Goal: Find specific page/section: Find specific page/section

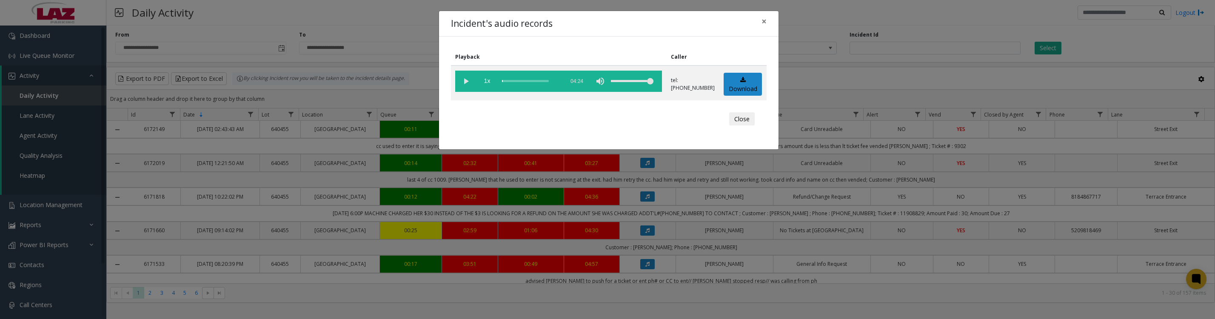
click at [466, 83] on vg-play-pause at bounding box center [465, 81] width 21 height 21
click at [469, 84] on vg-play-pause at bounding box center [465, 81] width 21 height 21
click at [463, 78] on vg-play-pause at bounding box center [465, 81] width 21 height 21
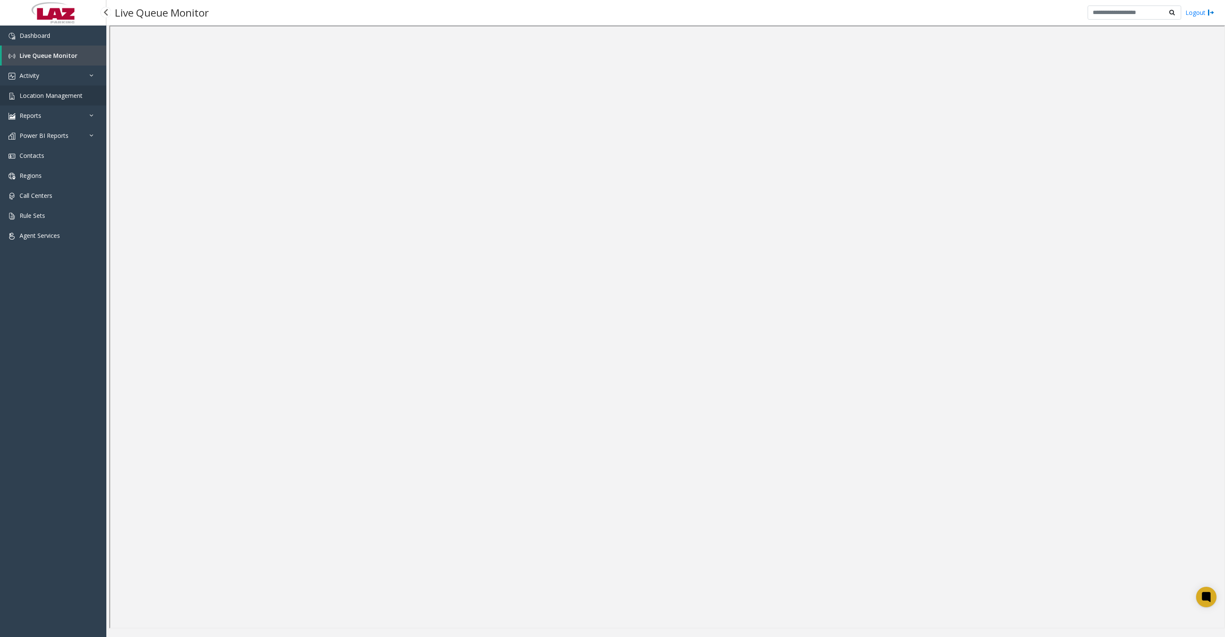
click at [37, 100] on span "Location Management" at bounding box center [51, 95] width 63 height 8
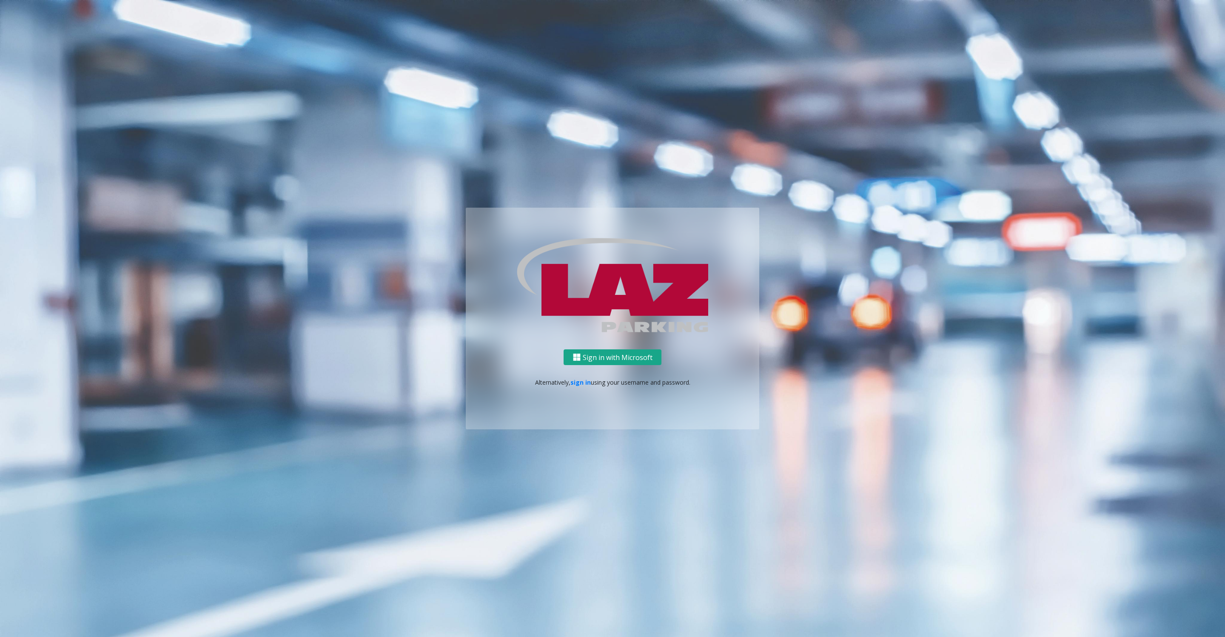
click at [611, 357] on button "Sign in with Microsoft" at bounding box center [613, 357] width 98 height 16
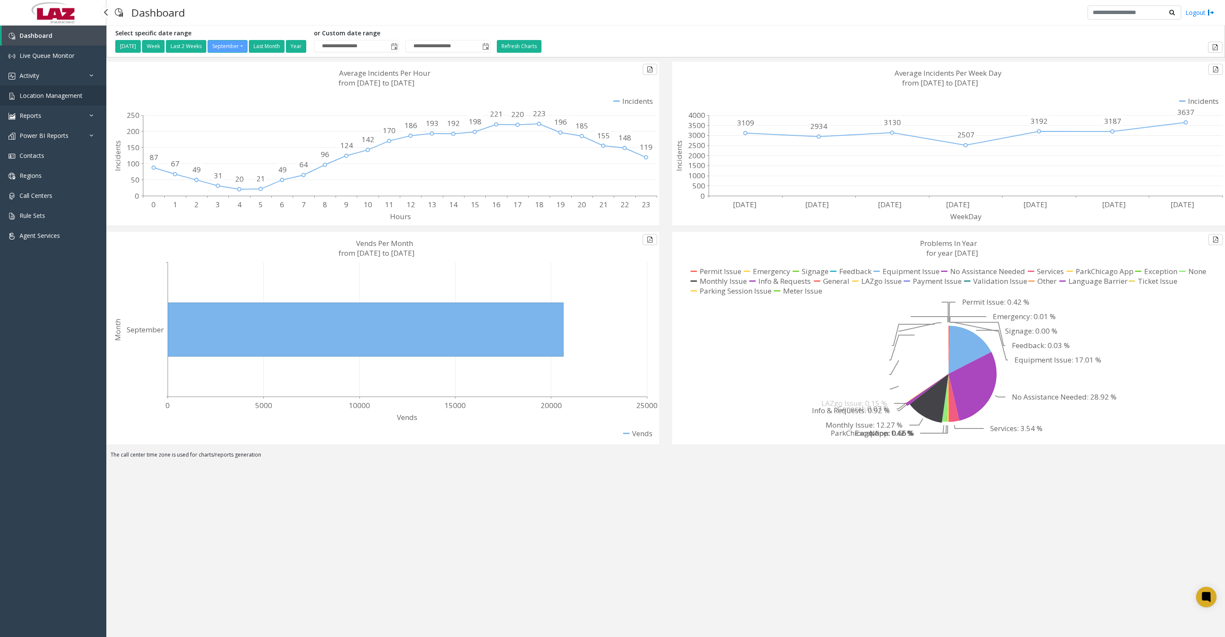
click at [27, 100] on span "Location Management" at bounding box center [51, 95] width 63 height 8
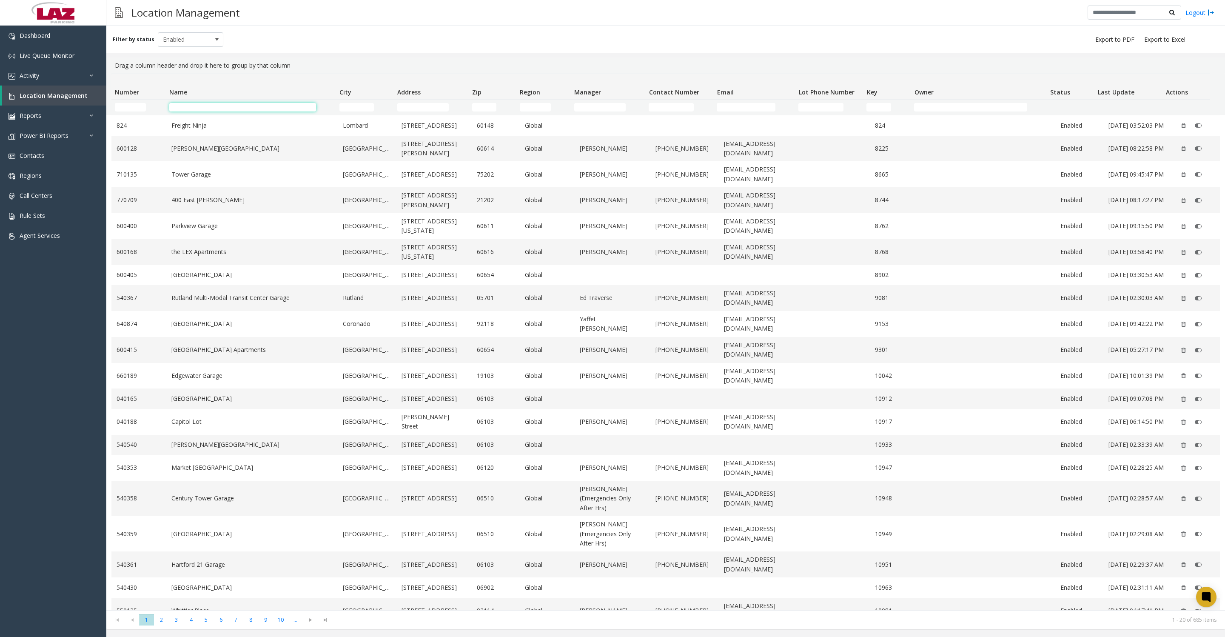
click at [245, 105] on input "Name Filter" at bounding box center [242, 107] width 147 height 9
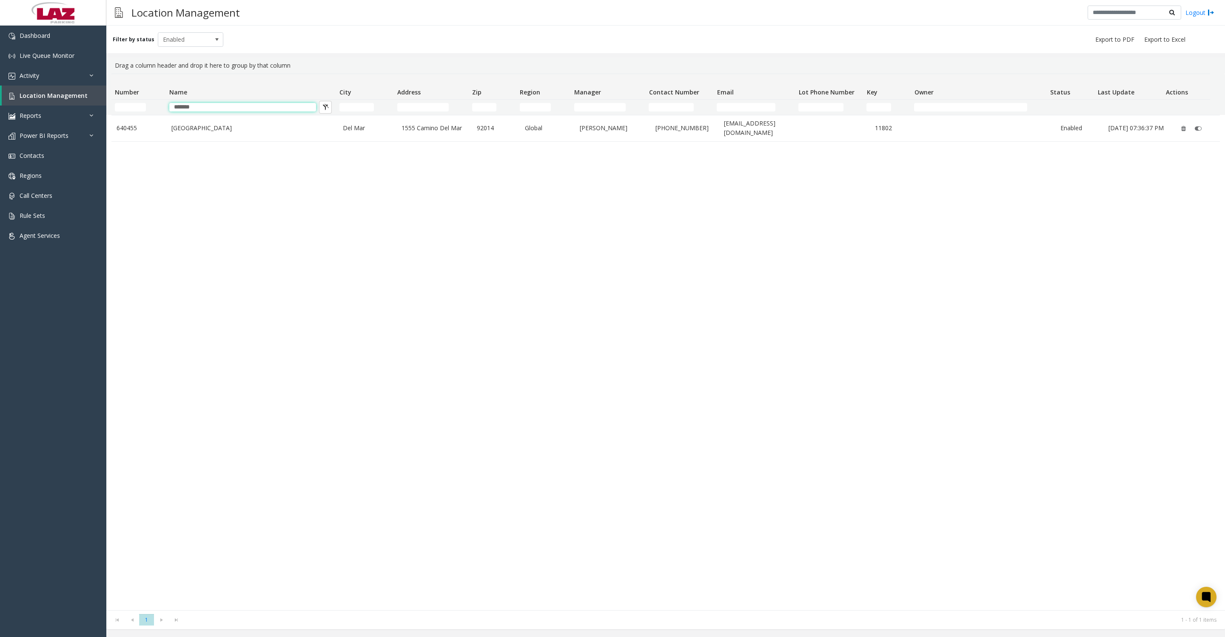
type input "*******"
click at [183, 128] on link "[GEOGRAPHIC_DATA]" at bounding box center [251, 127] width 161 height 9
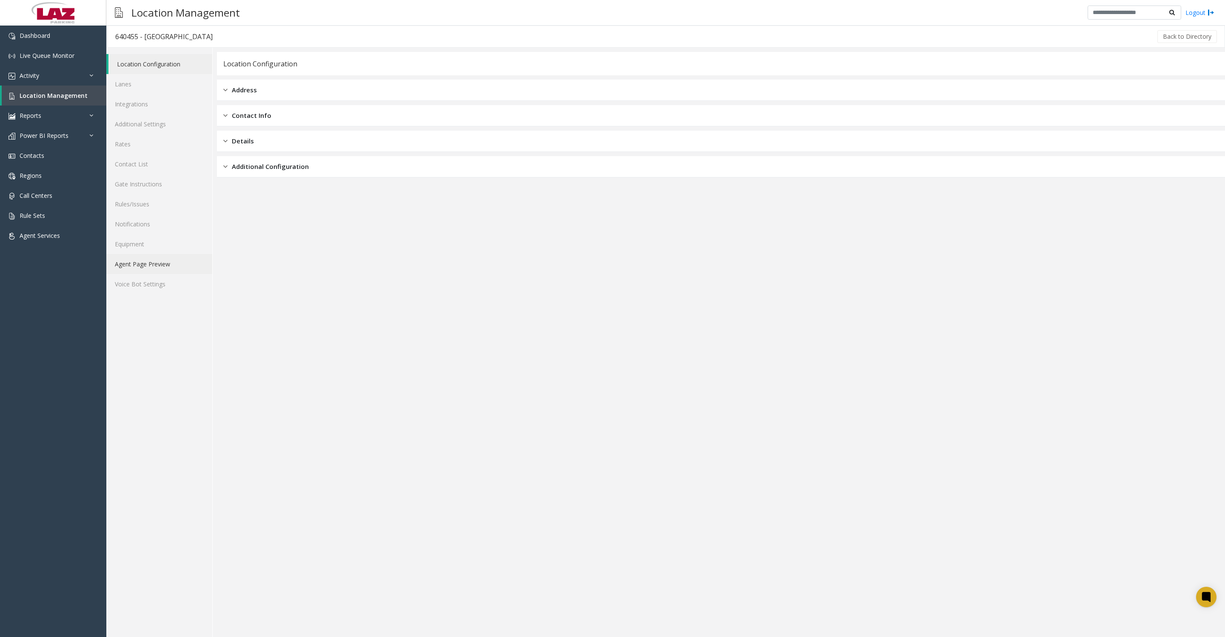
click at [133, 274] on link "Agent Page Preview" at bounding box center [159, 264] width 106 height 20
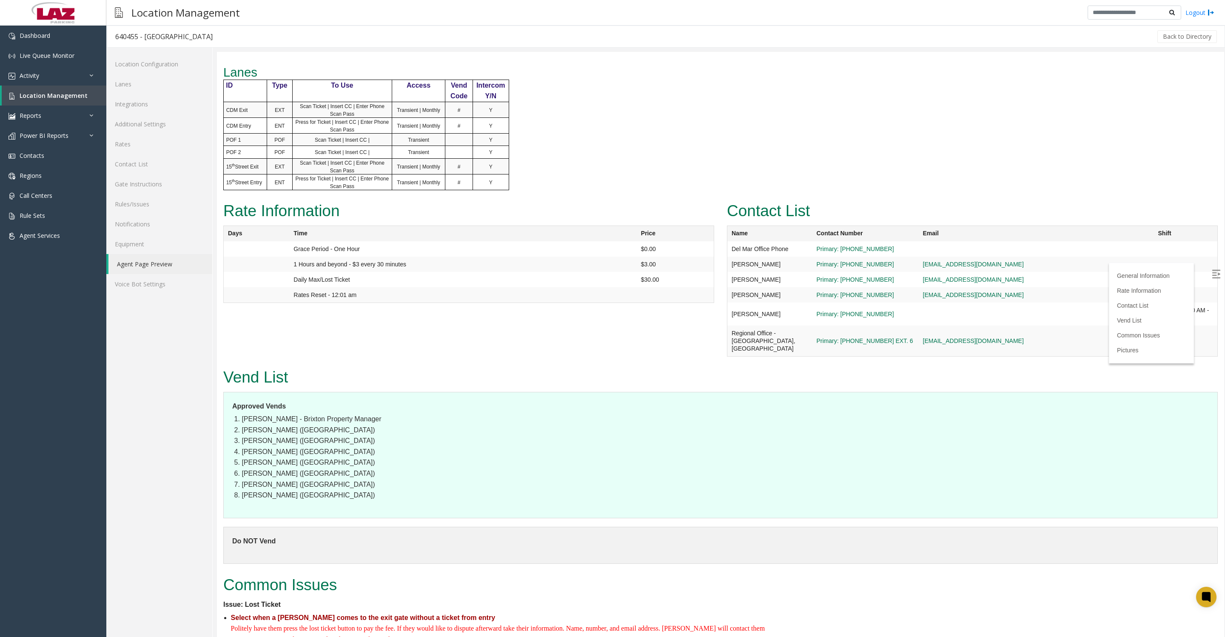
scroll to position [1170, 0]
